Goal: Information Seeking & Learning: Find specific page/section

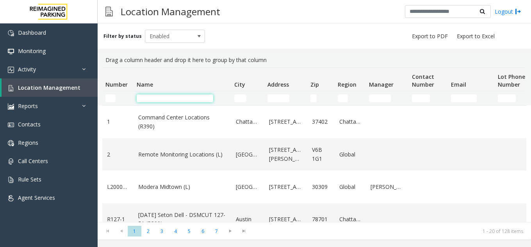
click at [208, 98] on input "Name Filter" at bounding box center [175, 98] width 77 height 8
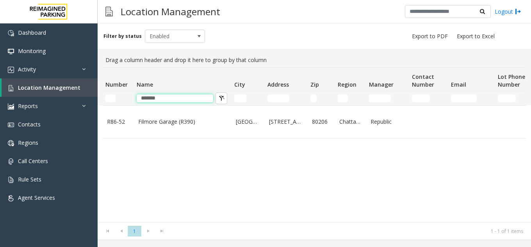
type input "*******"
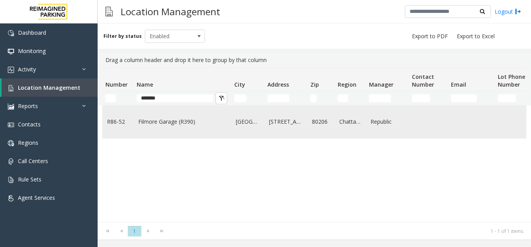
click at [164, 128] on td "Filmore Garage (R390)" at bounding box center [182, 122] width 98 height 32
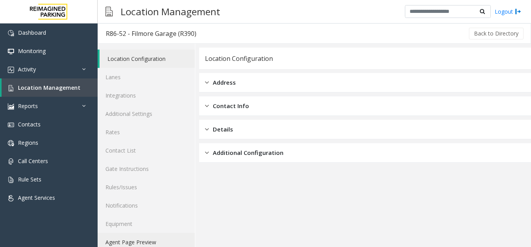
click at [136, 245] on link "Agent Page Preview" at bounding box center [146, 242] width 97 height 18
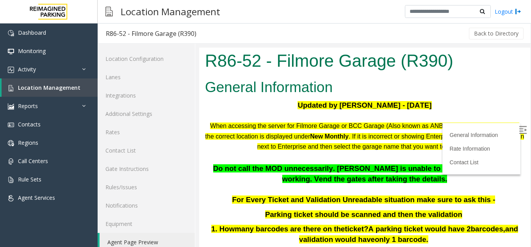
click at [519, 129] on img at bounding box center [523, 130] width 8 height 8
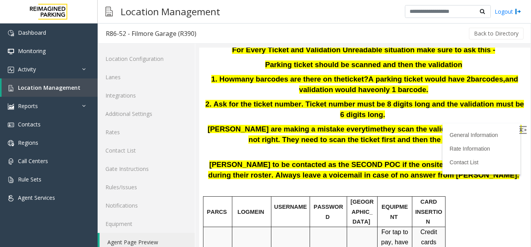
scroll to position [195, 0]
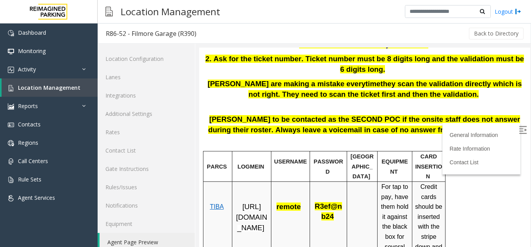
click at [246, 221] on span "[URL][DOMAIN_NAME]" at bounding box center [251, 217] width 31 height 29
drag, startPoint x: 278, startPoint y: 199, endPoint x: 300, endPoint y: 196, distance: 21.6
click at [300, 204] on span "remote" at bounding box center [290, 207] width 28 height 7
copy span "remote"
drag, startPoint x: 315, startPoint y: 198, endPoint x: 331, endPoint y: 206, distance: 17.6
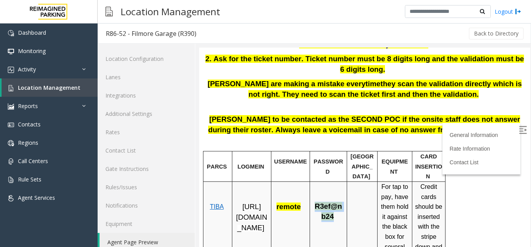
click at [331, 206] on span "R3ef@nb24" at bounding box center [328, 211] width 27 height 18
copy span "R3ef@nb24"
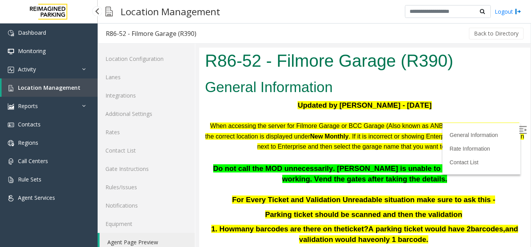
click at [66, 86] on span "Location Management" at bounding box center [49, 87] width 62 height 7
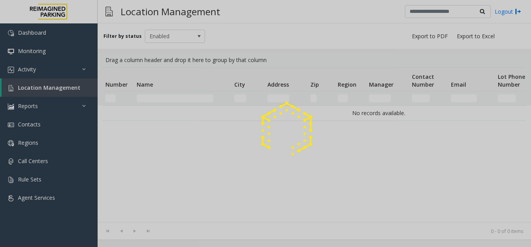
drag, startPoint x: 200, startPoint y: 98, endPoint x: 196, endPoint y: 99, distance: 4.2
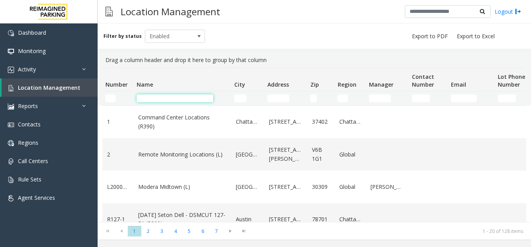
click at [196, 99] on input "Name Filter" at bounding box center [175, 98] width 77 height 8
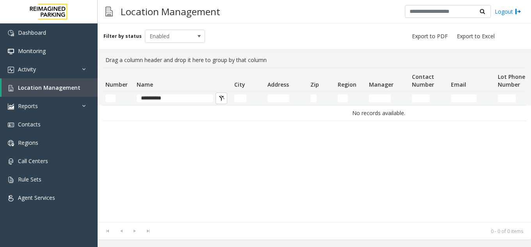
click at [173, 130] on div "No records available." at bounding box center [314, 163] width 424 height 117
click at [174, 98] on input "**********" at bounding box center [175, 98] width 77 height 8
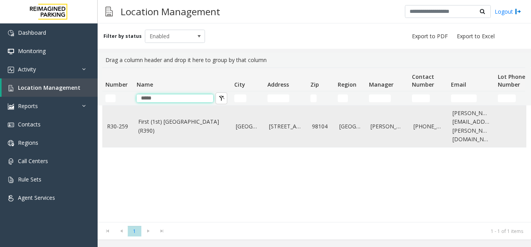
type input "*****"
click at [204, 130] on link "First (1st) [GEOGRAPHIC_DATA] (R390)" at bounding box center [182, 126] width 88 height 18
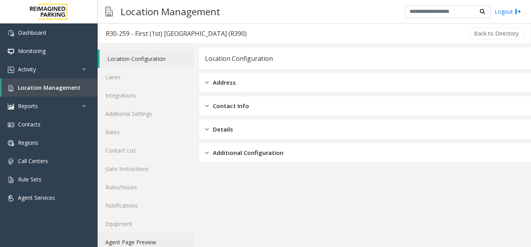
click at [135, 240] on link "Agent Page Preview" at bounding box center [146, 242] width 97 height 18
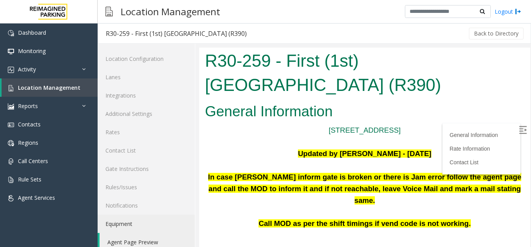
click at [519, 130] on img at bounding box center [523, 130] width 8 height 8
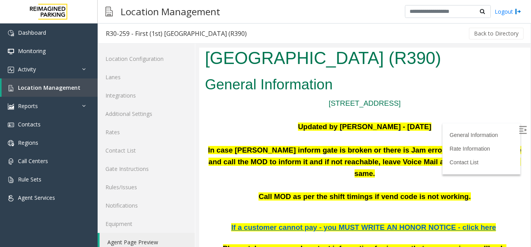
scroll to position [39, 0]
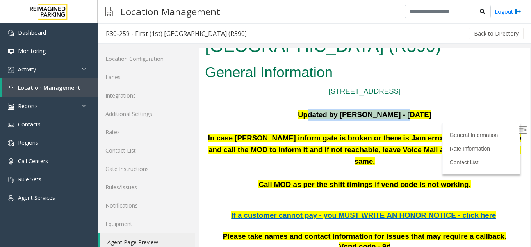
drag, startPoint x: 302, startPoint y: 115, endPoint x: 385, endPoint y: 113, distance: 83.2
click at [385, 113] on font "Updated by [PERSON_NAME] - [DATE]" at bounding box center [364, 114] width 133 height 8
click at [383, 114] on font "Updated by [PERSON_NAME] - [DATE]" at bounding box center [364, 114] width 133 height 8
click at [314, 141] on b "In case [PERSON_NAME] inform gate is broken or there is Jam error follow the ag…" at bounding box center [364, 150] width 313 height 32
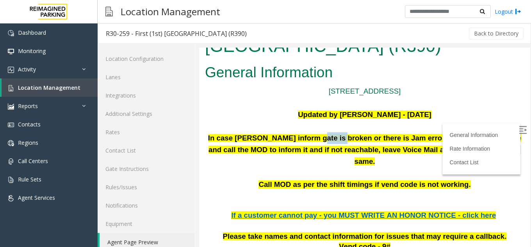
click at [314, 141] on b "In case [PERSON_NAME] inform gate is broken or there is Jam error follow the ag…" at bounding box center [364, 150] width 313 height 32
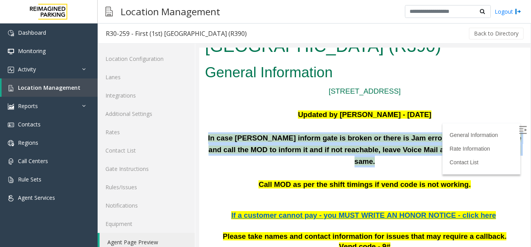
click at [312, 141] on b "In case [PERSON_NAME] inform gate is broken or there is Jam error follow the ag…" at bounding box center [364, 150] width 313 height 32
click at [300, 167] on p at bounding box center [364, 173] width 319 height 12
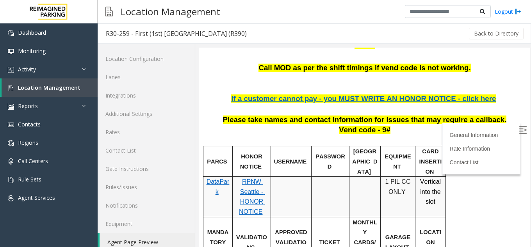
scroll to position [156, 0]
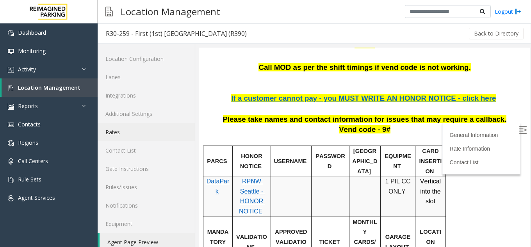
click at [117, 140] on link "Rates" at bounding box center [146, 132] width 97 height 18
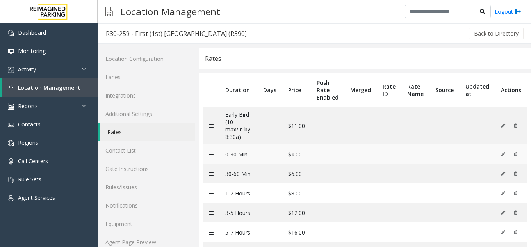
click at [291, 153] on td "$4.00" at bounding box center [296, 154] width 28 height 20
click at [293, 153] on td "$4.00" at bounding box center [296, 154] width 28 height 20
click at [297, 156] on td "$4.00" at bounding box center [296, 154] width 28 height 20
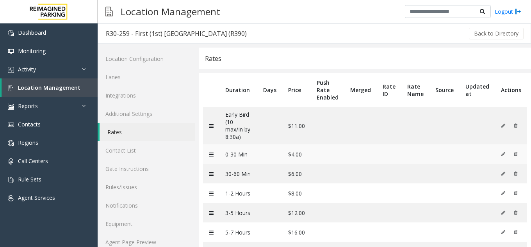
click at [278, 159] on td at bounding box center [269, 154] width 25 height 20
drag, startPoint x: 296, startPoint y: 157, endPoint x: 281, endPoint y: 164, distance: 16.2
click at [281, 164] on td at bounding box center [269, 154] width 25 height 20
drag, startPoint x: 320, startPoint y: 160, endPoint x: 298, endPoint y: 159, distance: 22.3
click at [298, 159] on td "$4.00" at bounding box center [296, 154] width 28 height 20
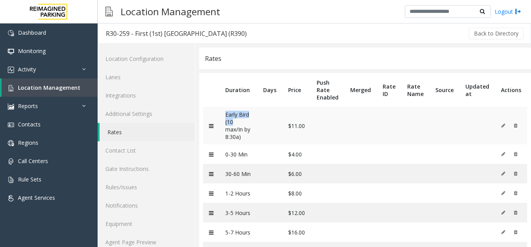
drag, startPoint x: 227, startPoint y: 116, endPoint x: 233, endPoint y: 124, distance: 10.6
click at [236, 125] on td "Early Bird (10 max/In by 8:30a)" at bounding box center [238, 125] width 38 height 37
click at [230, 123] on td "Early Bird (10 max/In by 8:30a)" at bounding box center [238, 125] width 38 height 37
click at [230, 132] on td "Early Bird (10 max/In by 8:30a)" at bounding box center [238, 125] width 38 height 37
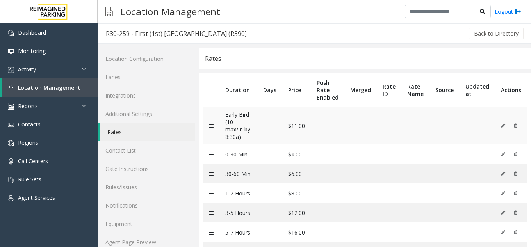
click at [298, 130] on td "$11.00" at bounding box center [296, 125] width 28 height 37
click at [228, 139] on td "Early Bird (10 max/In by 8:30a)" at bounding box center [238, 125] width 38 height 37
click at [233, 139] on td "Early Bird (10 max/In by 8:30a)" at bounding box center [238, 125] width 38 height 37
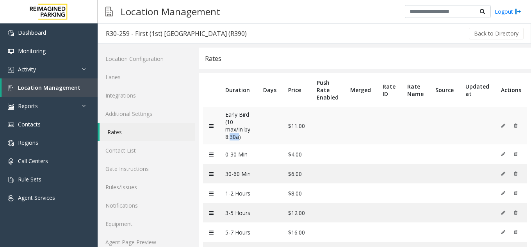
click at [233, 139] on td "Early Bird (10 max/In by 8:30a)" at bounding box center [238, 125] width 38 height 37
click at [249, 121] on td "Early Bird (10 max/In by 8:30a)" at bounding box center [238, 125] width 38 height 37
drag, startPoint x: 224, startPoint y: 158, endPoint x: 254, endPoint y: 158, distance: 30.1
click at [254, 158] on td "0-30 Min" at bounding box center [238, 154] width 38 height 20
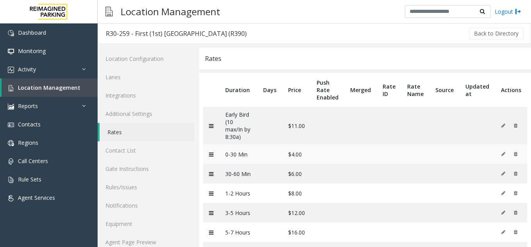
click at [290, 156] on td "$4.00" at bounding box center [296, 154] width 28 height 20
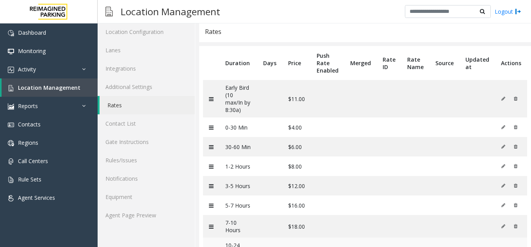
scroll to position [78, 0]
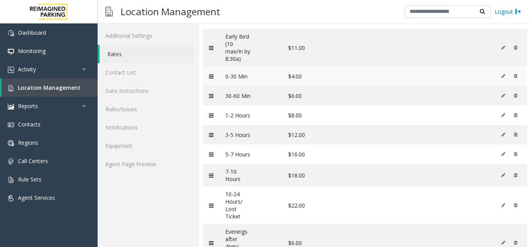
click at [299, 80] on td "$4.00" at bounding box center [296, 76] width 28 height 20
drag, startPoint x: 305, startPoint y: 97, endPoint x: 294, endPoint y: 97, distance: 11.3
click at [305, 97] on td "$6.00" at bounding box center [296, 96] width 28 height 20
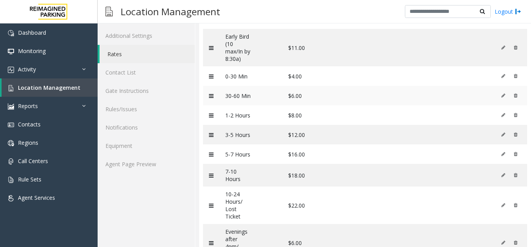
click at [294, 97] on td "$6.00" at bounding box center [296, 96] width 28 height 20
click at [295, 105] on td "$8.00" at bounding box center [296, 115] width 28 height 20
drag, startPoint x: 291, startPoint y: 115, endPoint x: 304, endPoint y: 113, distance: 13.5
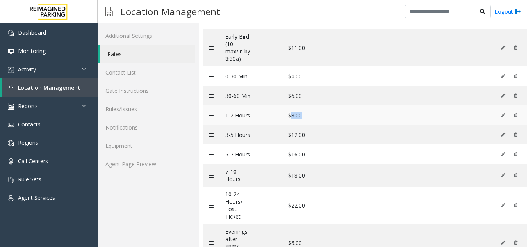
click at [304, 112] on td "$8.00" at bounding box center [296, 115] width 28 height 20
click at [304, 114] on td "$8.00" at bounding box center [296, 115] width 28 height 20
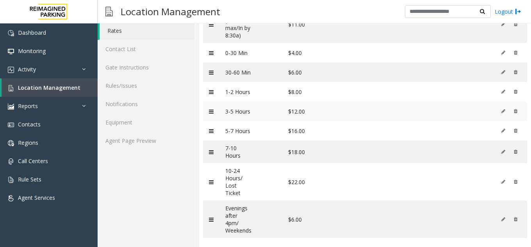
scroll to position [114, 0]
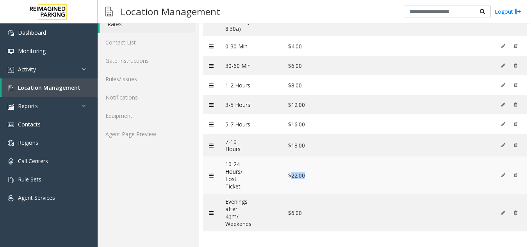
drag, startPoint x: 290, startPoint y: 169, endPoint x: 305, endPoint y: 167, distance: 15.9
click at [305, 167] on td "$22.00" at bounding box center [296, 175] width 28 height 37
click at [299, 171] on td "$22.00" at bounding box center [296, 175] width 28 height 37
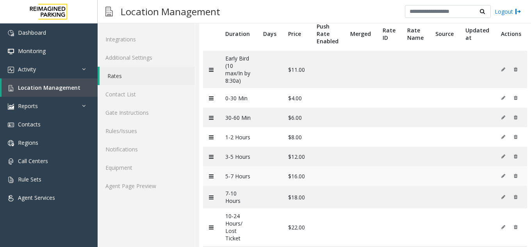
scroll to position [0, 0]
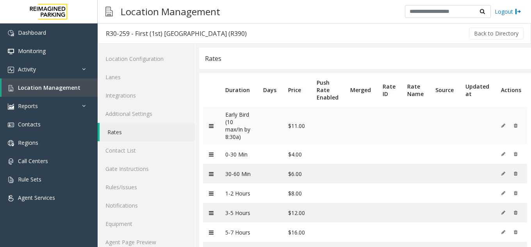
click at [292, 125] on td "$11.00" at bounding box center [296, 125] width 28 height 37
click at [295, 143] on td "$11.00" at bounding box center [296, 125] width 28 height 37
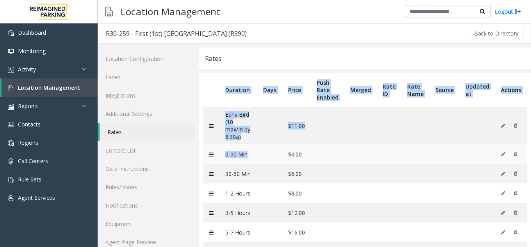
drag, startPoint x: 220, startPoint y: 107, endPoint x: 283, endPoint y: 161, distance: 83.3
click at [283, 161] on table "Duration Days Price Push Rate Enabled Merged Rate ID Rate Name Source Updated a…" at bounding box center [365, 214] width 332 height 282
click at [305, 91] on th "Price" at bounding box center [296, 90] width 28 height 34
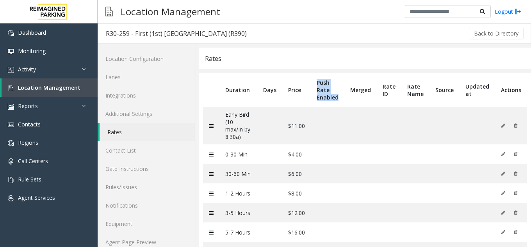
drag, startPoint x: 308, startPoint y: 84, endPoint x: 341, endPoint y: 102, distance: 37.2
click at [341, 102] on tr "Duration Days Price Push Rate Enabled Merged Rate ID Rate Name Source Updated a…" at bounding box center [365, 90] width 324 height 34
click at [324, 98] on th "Push Rate Enabled" at bounding box center [328, 90] width 34 height 34
drag, startPoint x: 350, startPoint y: 90, endPoint x: 384, endPoint y: 91, distance: 33.6
click at [384, 91] on tr "Duration Days Price Push Rate Enabled Merged Rate ID Rate Name Source Updated a…" at bounding box center [365, 90] width 324 height 34
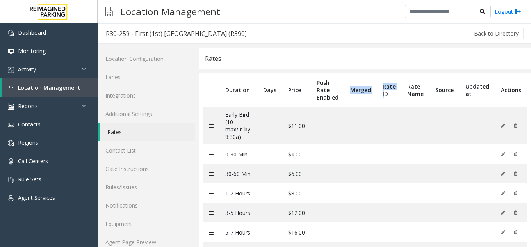
click at [370, 91] on th "Merged" at bounding box center [360, 90] width 32 height 34
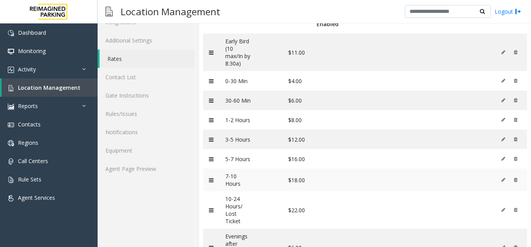
scroll to position [36, 0]
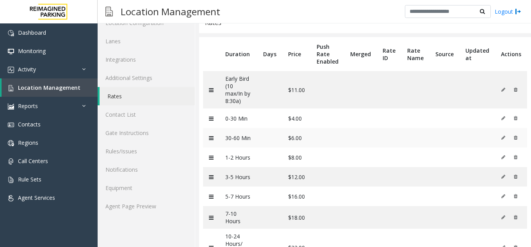
click at [294, 141] on td "$6.00" at bounding box center [296, 138] width 28 height 20
click at [296, 119] on td "$4.00" at bounding box center [296, 119] width 28 height 20
click at [292, 151] on td "$8.00" at bounding box center [296, 158] width 28 height 20
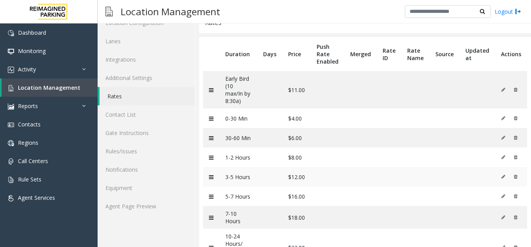
scroll to position [75, 0]
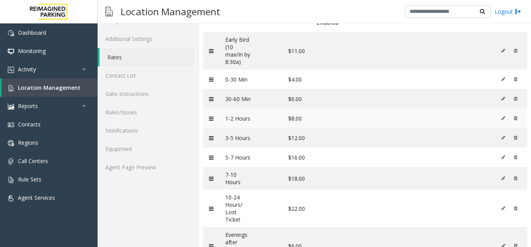
click at [295, 117] on td "$8.00" at bounding box center [296, 119] width 28 height 20
click at [295, 124] on td "$8.00" at bounding box center [296, 119] width 28 height 20
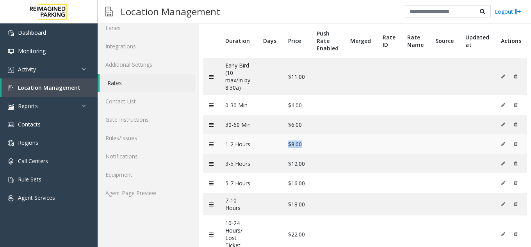
scroll to position [0, 0]
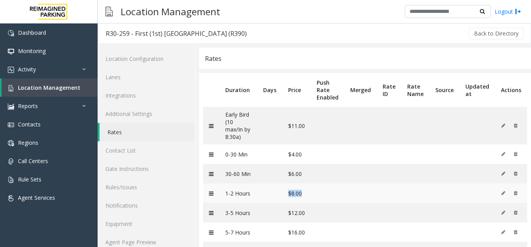
click at [298, 187] on td "$8.00" at bounding box center [296, 193] width 28 height 20
click at [298, 188] on td "$8.00" at bounding box center [296, 193] width 28 height 20
drag, startPoint x: 354, startPoint y: 185, endPoint x: 329, endPoint y: 189, distance: 25.7
click at [329, 189] on td at bounding box center [328, 193] width 34 height 20
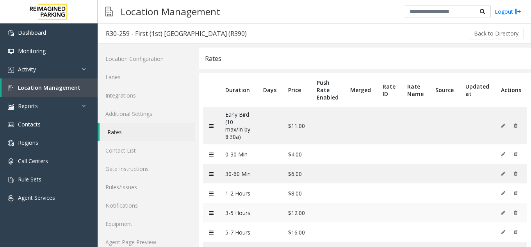
drag, startPoint x: 328, startPoint y: 190, endPoint x: 319, endPoint y: 212, distance: 24.1
click at [319, 212] on td at bounding box center [328, 213] width 34 height 20
drag, startPoint x: 381, startPoint y: 219, endPoint x: 346, endPoint y: 246, distance: 44.3
drag, startPoint x: 346, startPoint y: 246, endPoint x: 326, endPoint y: 226, distance: 28.4
click at [326, 226] on td at bounding box center [328, 232] width 34 height 20
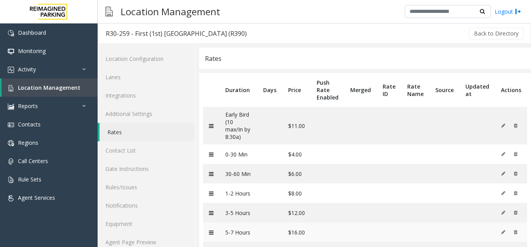
drag, startPoint x: 345, startPoint y: 241, endPoint x: 330, endPoint y: 223, distance: 23.3
click at [330, 223] on td at bounding box center [328, 232] width 34 height 20
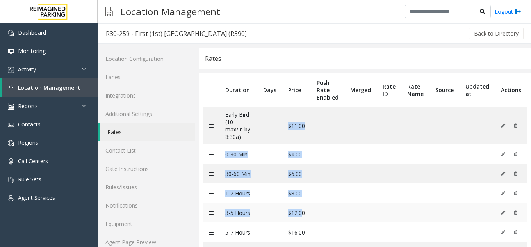
drag, startPoint x: 288, startPoint y: 111, endPoint x: 301, endPoint y: 209, distance: 99.2
click at [301, 209] on tbody "Early Bird (10 max/In by 8:30a) $11.00 0-30 Min $4.00 30-60 Min $6.00 1-2 Hours…" at bounding box center [365, 223] width 324 height 233
click at [301, 205] on td "$12.00" at bounding box center [296, 213] width 28 height 20
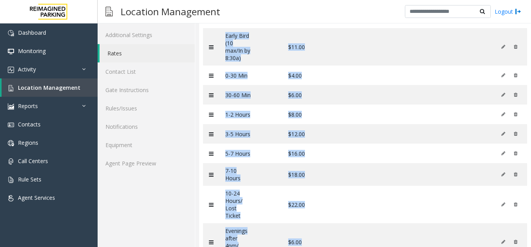
scroll to position [114, 0]
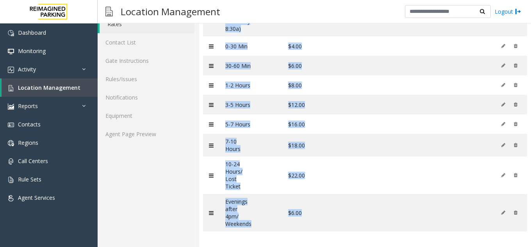
drag, startPoint x: 220, startPoint y: 84, endPoint x: 334, endPoint y: 227, distance: 183.4
click at [334, 227] on table "Duration Days Price Push Rate Enabled Merged Rate ID Rate Name Source Updated a…" at bounding box center [365, 106] width 332 height 282
click at [333, 219] on td at bounding box center [328, 212] width 34 height 37
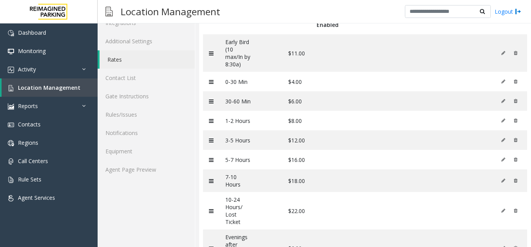
scroll to position [0, 0]
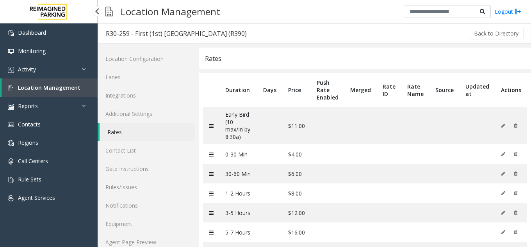
click at [69, 94] on link "Location Management" at bounding box center [50, 87] width 96 height 18
